Goal: Transaction & Acquisition: Purchase product/service

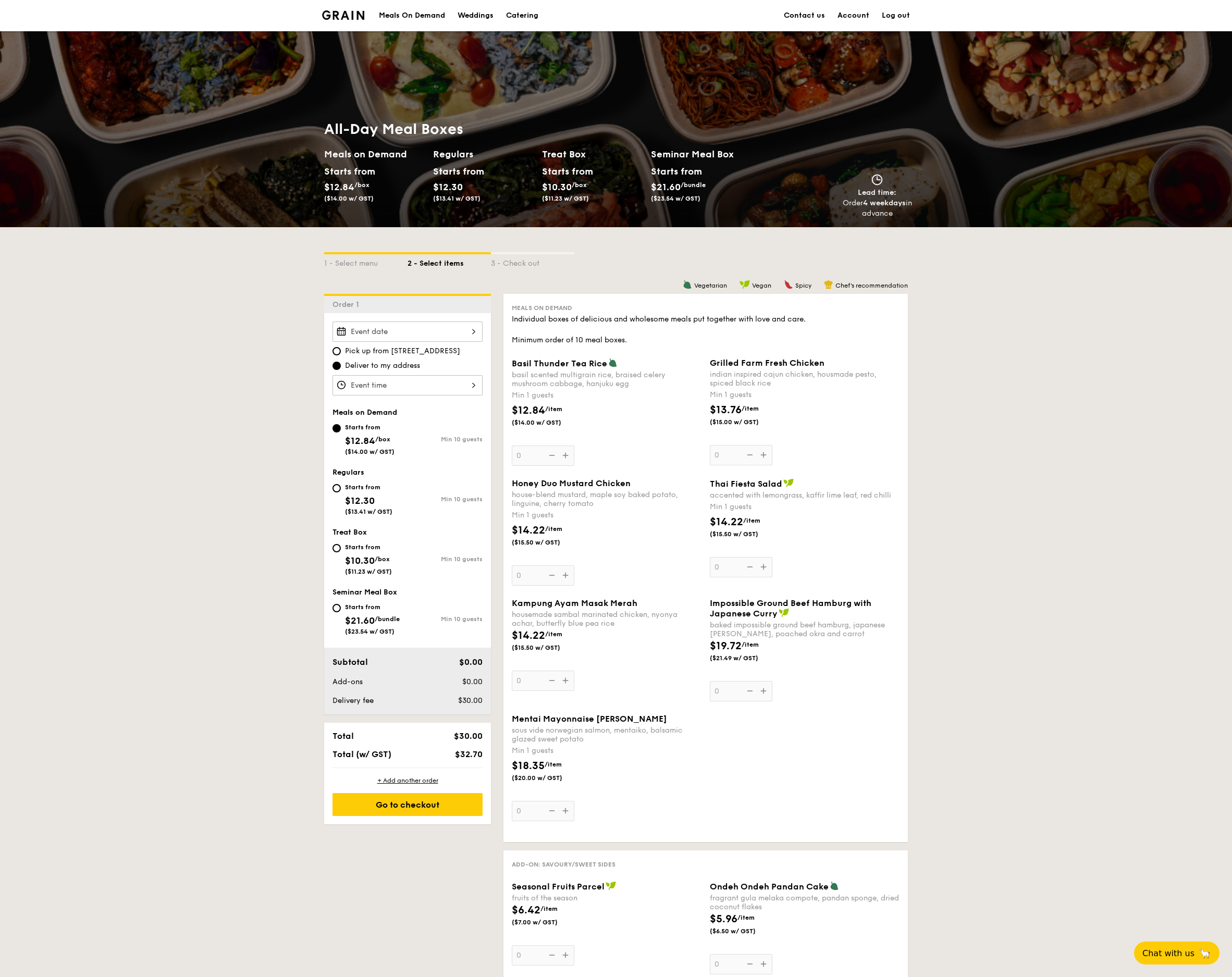
click at [398, 7] on div "Meals On Demand" at bounding box center [412, 15] width 66 height 31
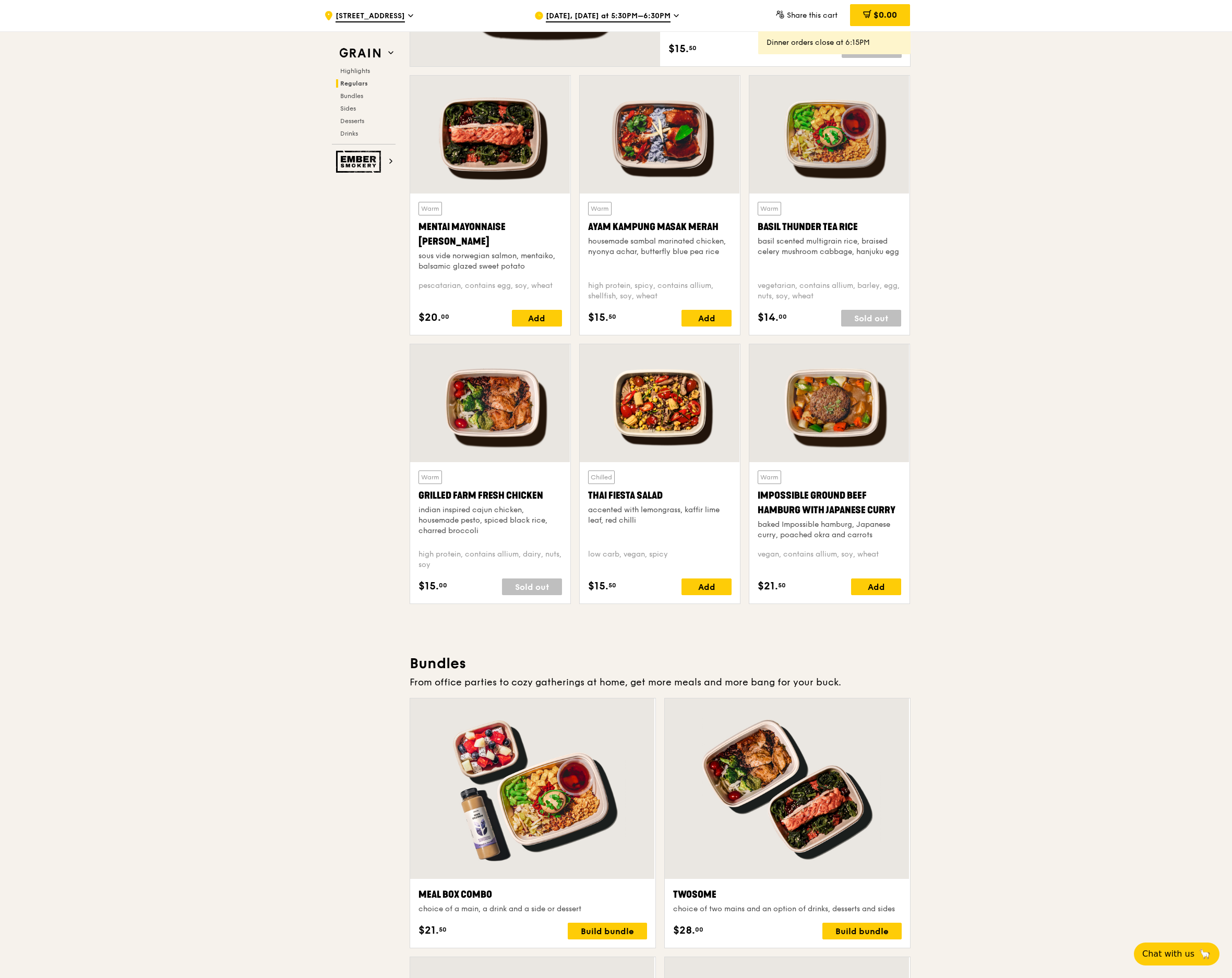
scroll to position [856, 0]
